Goal: Transaction & Acquisition: Purchase product/service

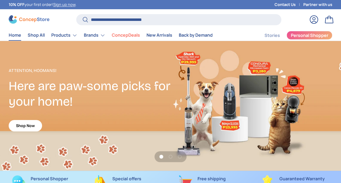
type input "**********"
click at [76, 14] on button "Search" at bounding box center [82, 20] width 12 height 13
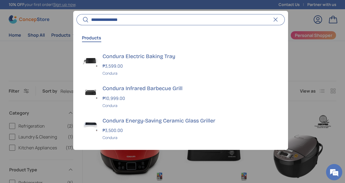
type input "**********"
click at [76, 14] on button "Search" at bounding box center [82, 20] width 12 height 13
